Goal: Complete application form

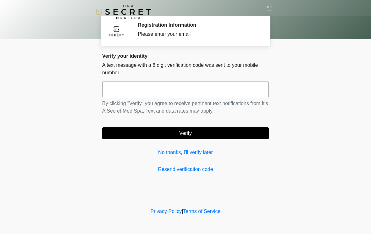
click at [228, 94] on input "text" at bounding box center [185, 90] width 167 height 16
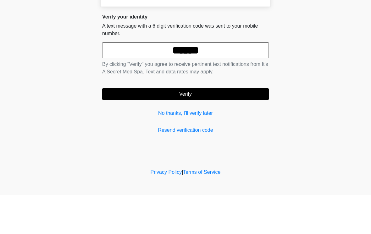
type input "******"
click at [198, 128] on button "Verify" at bounding box center [185, 134] width 167 height 12
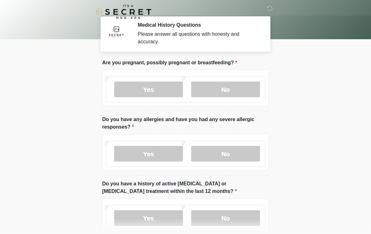
click at [242, 91] on label "No" at bounding box center [225, 90] width 69 height 16
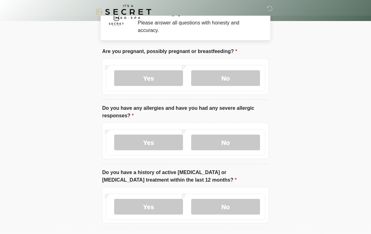
scroll to position [7, 0]
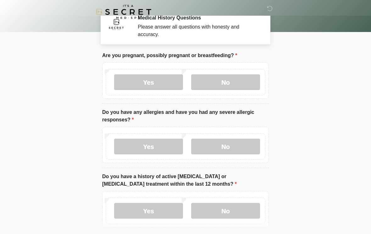
click at [250, 79] on label "No" at bounding box center [225, 82] width 69 height 16
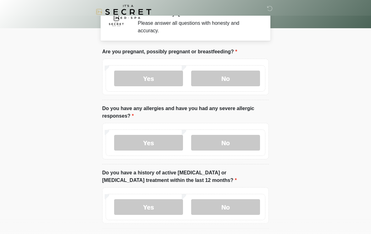
scroll to position [0, 0]
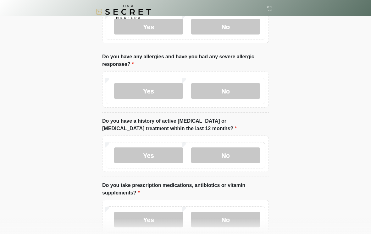
click at [244, 91] on label "No" at bounding box center [225, 91] width 69 height 16
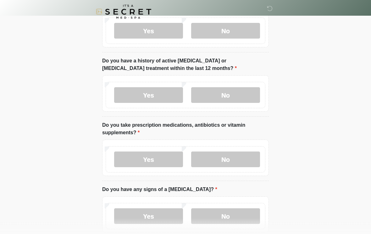
scroll to position [123, 0]
click at [239, 100] on label "No" at bounding box center [225, 95] width 69 height 16
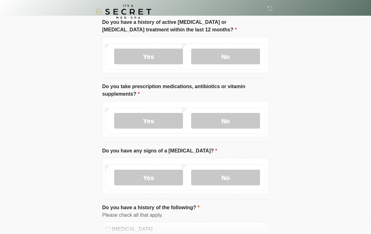
scroll to position [162, 0]
click at [249, 124] on label "No" at bounding box center [225, 121] width 69 height 16
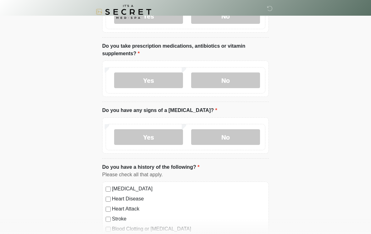
click at [249, 136] on label "No" at bounding box center [225, 138] width 69 height 16
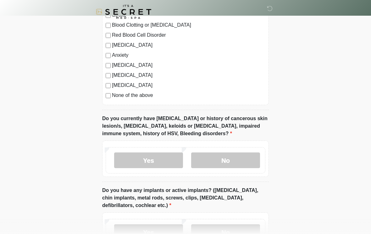
scroll to position [426, 0]
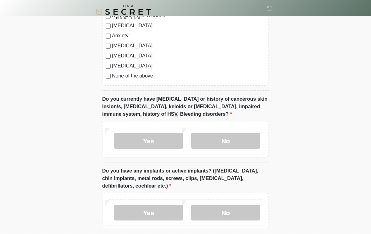
click at [234, 146] on label "No" at bounding box center [225, 141] width 69 height 16
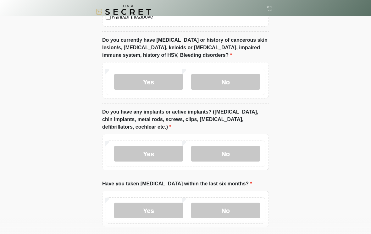
click at [239, 156] on label "No" at bounding box center [225, 154] width 69 height 16
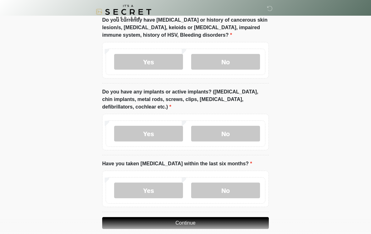
scroll to position [523, 0]
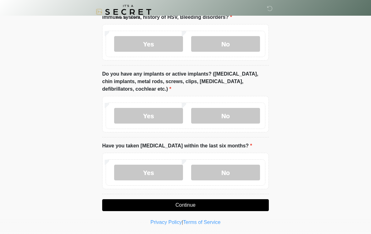
click at [242, 173] on label "No" at bounding box center [225, 173] width 69 height 16
click at [221, 209] on button "Continue" at bounding box center [185, 206] width 167 height 12
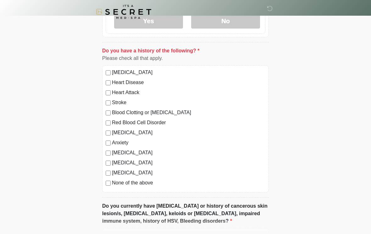
click at [145, 183] on label "None of the above" at bounding box center [188, 183] width 153 height 8
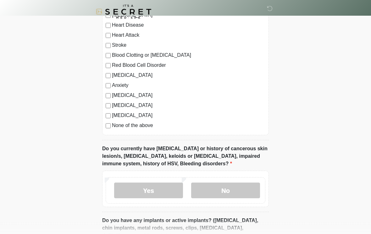
scroll to position [377, 0]
click at [225, 189] on label "No" at bounding box center [225, 191] width 69 height 16
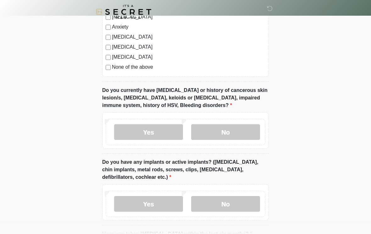
scroll to position [523, 0]
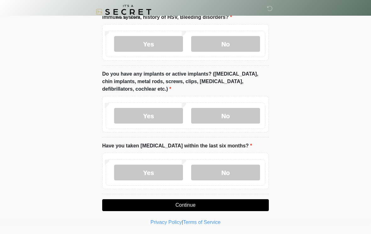
click at [210, 205] on button "Continue" at bounding box center [185, 206] width 167 height 12
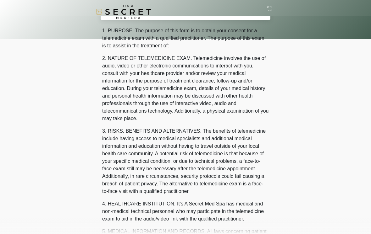
scroll to position [0, 0]
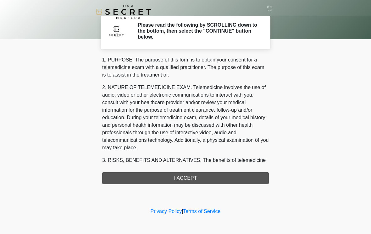
click at [222, 181] on div "1. PURPOSE. The purpose of this form is to obtain your consent for a telemedici…" at bounding box center [185, 120] width 167 height 128
click at [213, 181] on div "1. PURPOSE. The purpose of this form is to obtain your consent for a telemedici…" at bounding box center [185, 120] width 167 height 128
click at [203, 177] on div "1. PURPOSE. The purpose of this form is to obtain your consent for a telemedici…" at bounding box center [185, 120] width 167 height 128
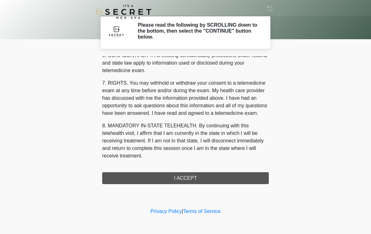
click at [204, 179] on button "I ACCEPT" at bounding box center [185, 179] width 167 height 12
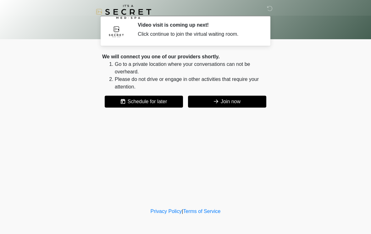
click at [252, 100] on button "Join now" at bounding box center [227, 102] width 78 height 12
